Goal: Task Accomplishment & Management: Complete application form

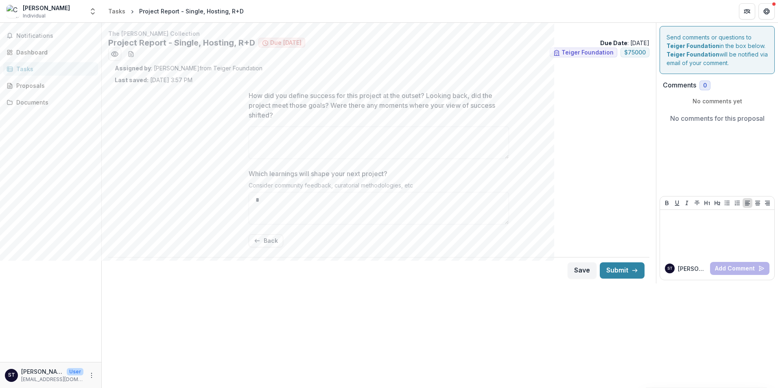
click at [48, 373] on p "[PERSON_NAME]" at bounding box center [42, 371] width 42 height 9
click at [28, 53] on div "Dashboard" at bounding box center [53, 52] width 75 height 9
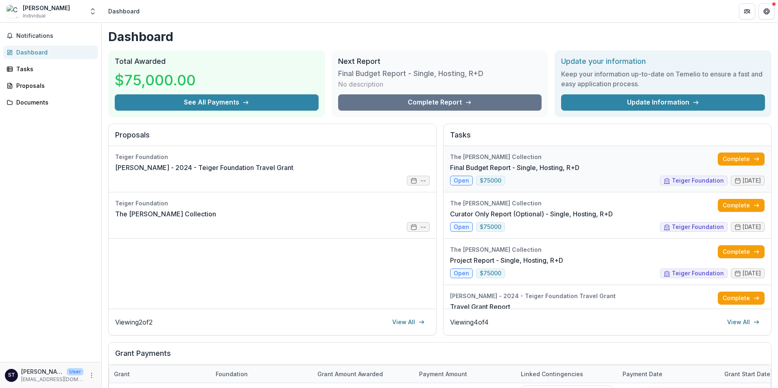
click at [459, 172] on link "Final Budget Report - Single, Hosting, R+D" at bounding box center [514, 168] width 129 height 10
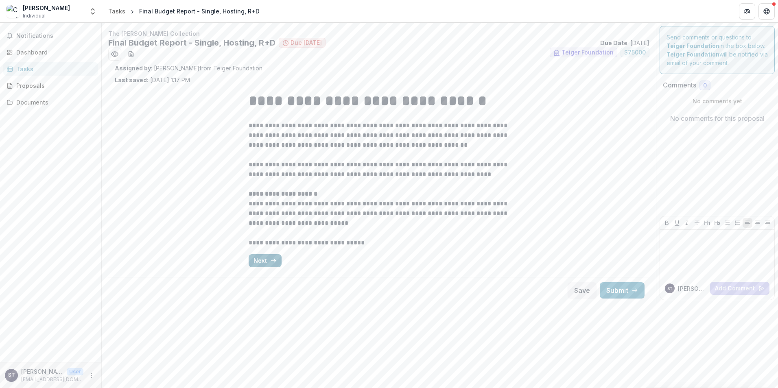
click at [265, 262] on button "Next" at bounding box center [264, 260] width 33 height 13
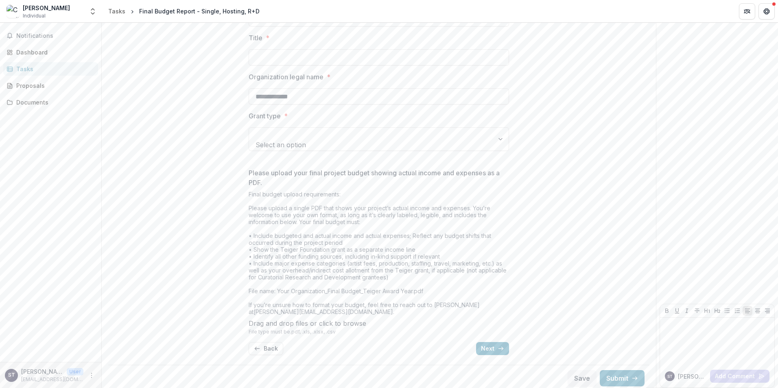
scroll to position [178, 0]
click at [492, 346] on button "Next" at bounding box center [492, 345] width 33 height 13
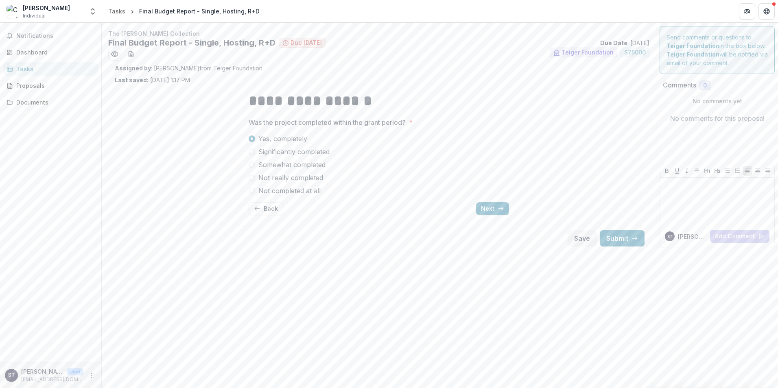
scroll to position [0, 0]
click at [492, 209] on button "Next" at bounding box center [492, 208] width 33 height 13
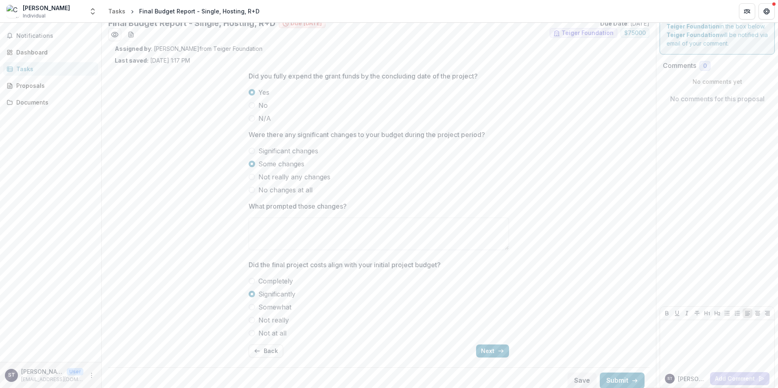
scroll to position [25, 0]
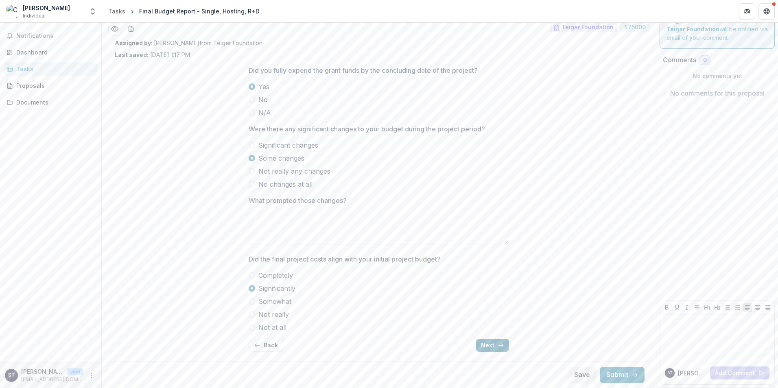
click at [486, 343] on button "Next" at bounding box center [492, 345] width 33 height 13
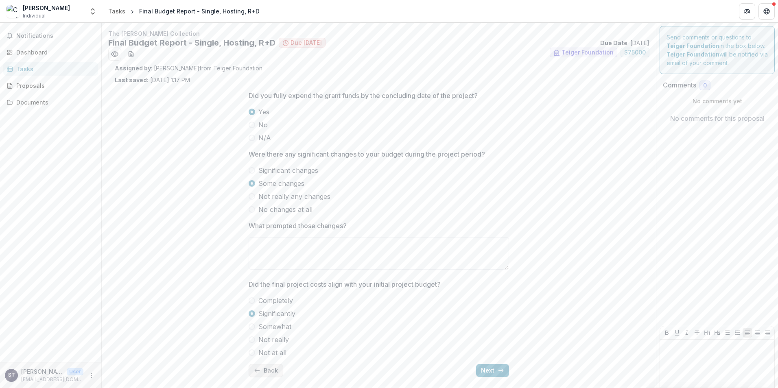
click at [267, 369] on button "Back" at bounding box center [265, 370] width 35 height 13
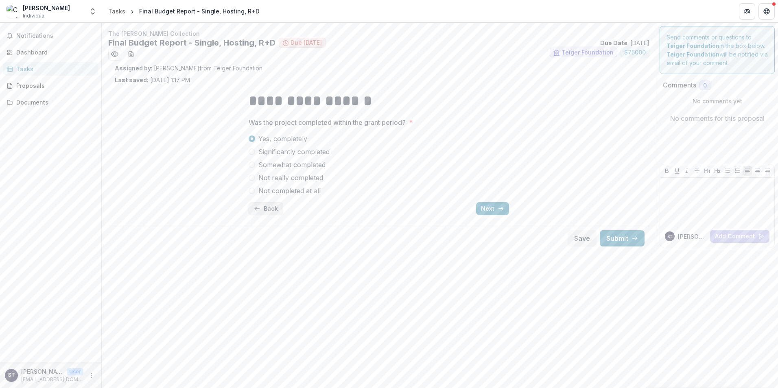
click at [259, 209] on line "button" at bounding box center [257, 209] width 4 height 0
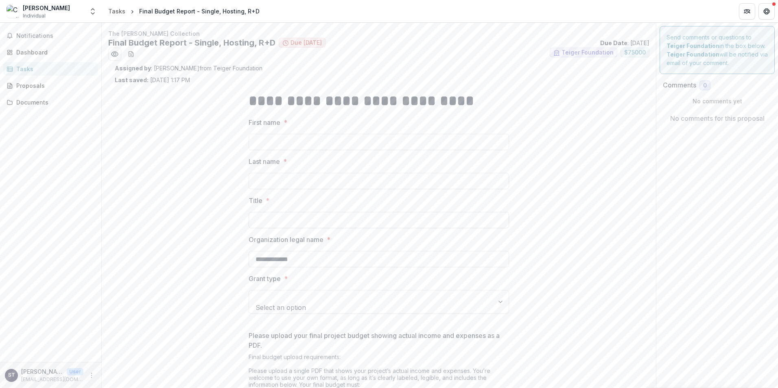
scroll to position [41, 0]
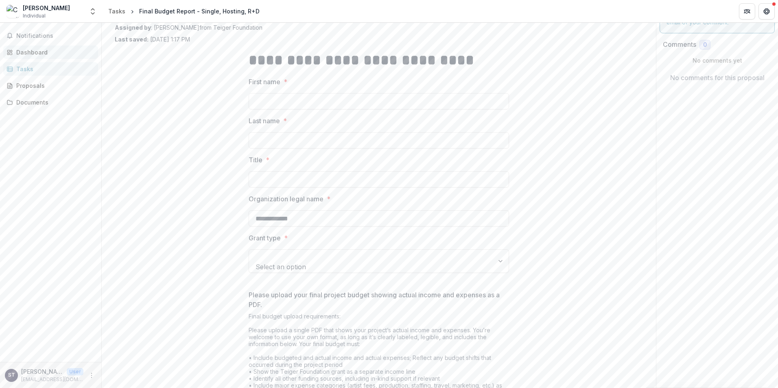
click at [41, 49] on div "Dashboard" at bounding box center [53, 52] width 75 height 9
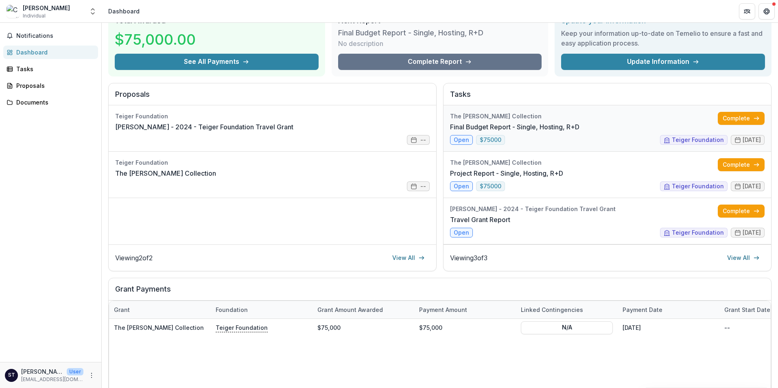
click at [457, 132] on link "Final Budget Report - Single, Hosting, R+D" at bounding box center [514, 127] width 129 height 10
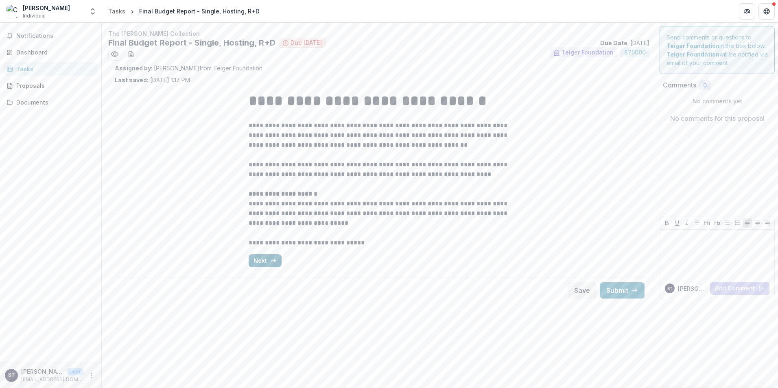
click at [270, 264] on icon "button" at bounding box center [273, 260] width 7 height 7
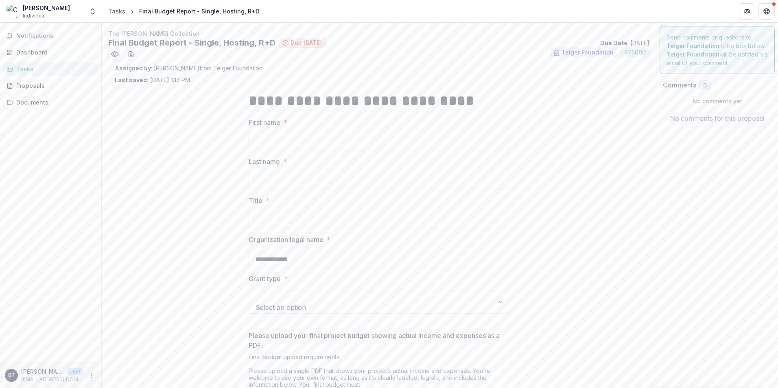
click at [277, 144] on input "First name *" at bounding box center [378, 142] width 260 height 16
type input "****"
type input "**********"
click at [252, 224] on input "Title *" at bounding box center [378, 220] width 260 height 16
type input "**********"
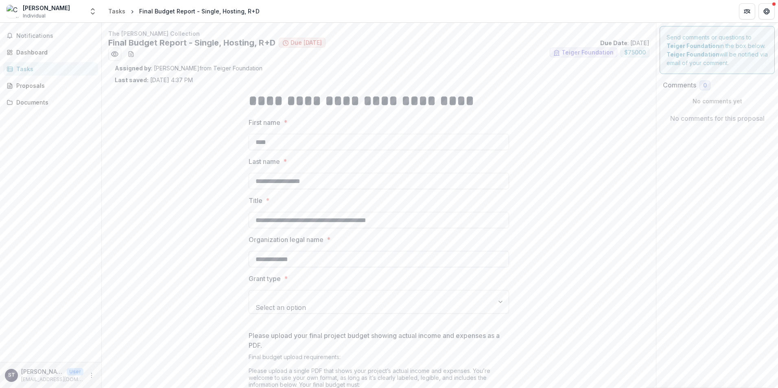
click at [320, 259] on input "**********" at bounding box center [378, 259] width 260 height 16
type input "**********"
click at [496, 296] on div at bounding box center [501, 301] width 15 height 23
click at [288, 388] on div "Single Project" at bounding box center [389, 393] width 778 height 10
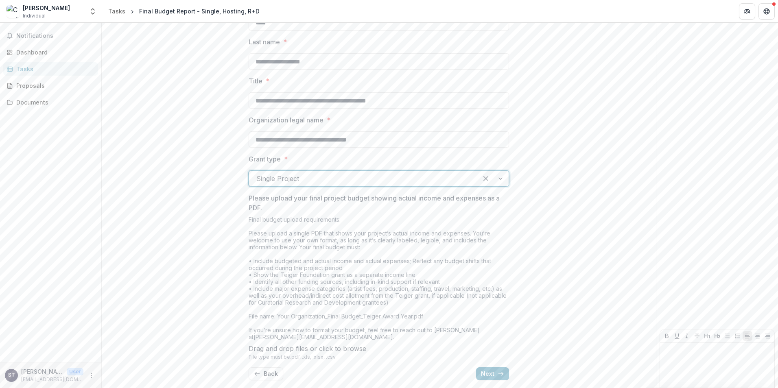
scroll to position [163, 0]
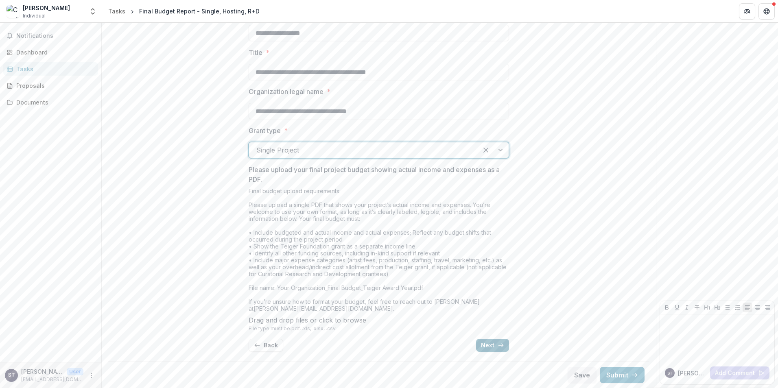
click at [499, 345] on line "button" at bounding box center [500, 345] width 4 height 0
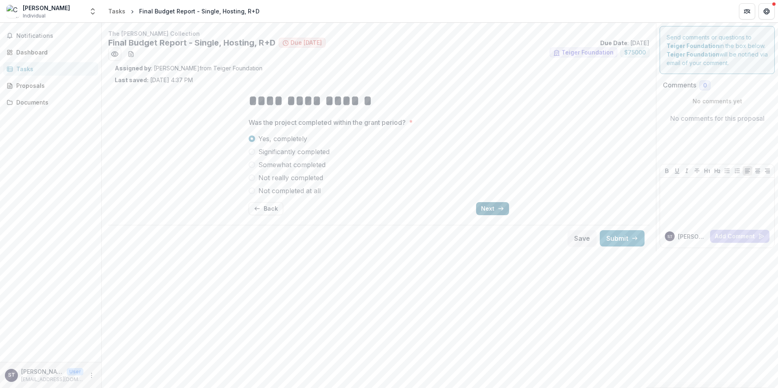
scroll to position [0, 0]
click at [487, 211] on button "Next" at bounding box center [492, 208] width 33 height 13
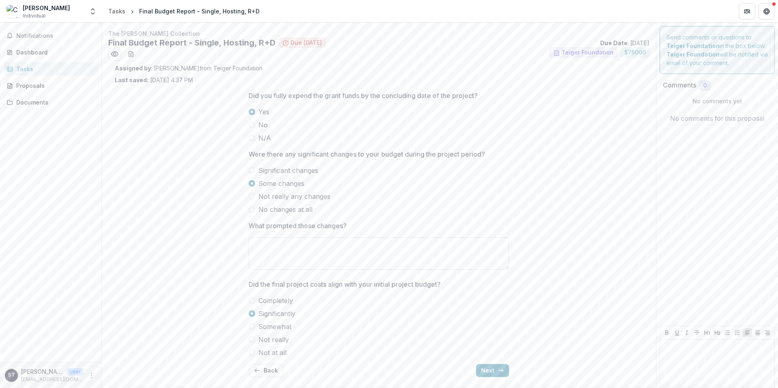
click at [318, 248] on textarea "What prompted those changes?" at bounding box center [378, 253] width 260 height 33
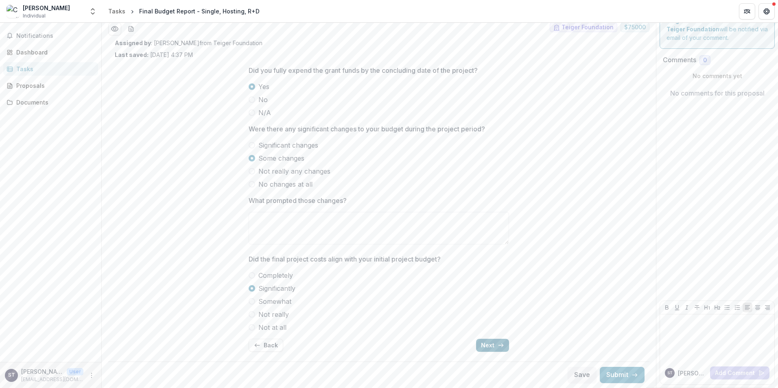
click at [485, 341] on button "Next" at bounding box center [492, 345] width 33 height 13
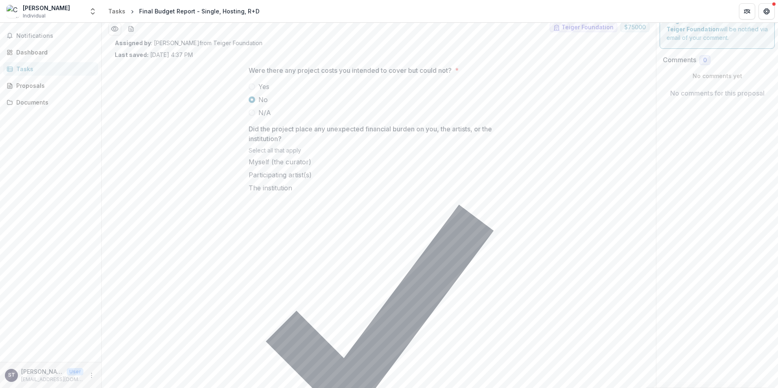
scroll to position [0, 0]
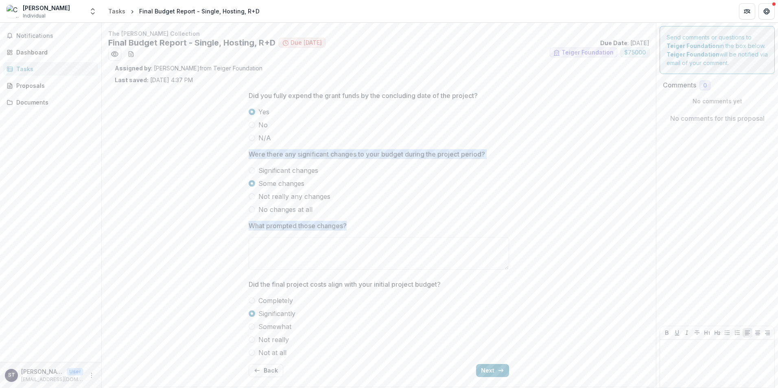
drag, startPoint x: 247, startPoint y: 154, endPoint x: 355, endPoint y: 232, distance: 133.6
click at [355, 232] on div "Did you fully expend the grant funds by the concluding date of the project? Yes…" at bounding box center [378, 233] width 260 height 299
drag, startPoint x: 355, startPoint y: 232, endPoint x: 313, endPoint y: 153, distance: 90.1
copy div "Were there any significant changes to your budget during the project period? Si…"
click at [575, 155] on div "Did you fully expend the grant funds by the concluding date of the project? Yes…" at bounding box center [379, 233] width 528 height 299
